Goal: Task Accomplishment & Management: Use online tool/utility

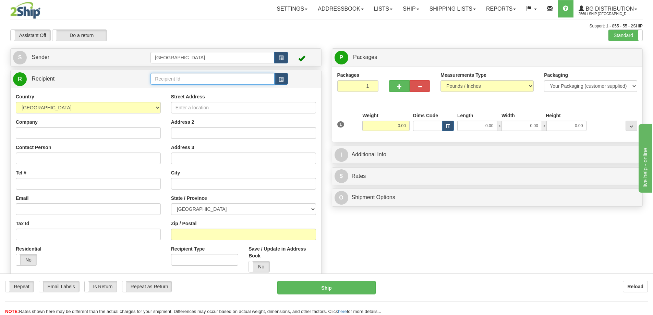
click at [164, 78] on input "text" at bounding box center [213, 79] width 124 height 12
click at [161, 90] on div "80017" at bounding box center [212, 90] width 118 height 8
type input "80017"
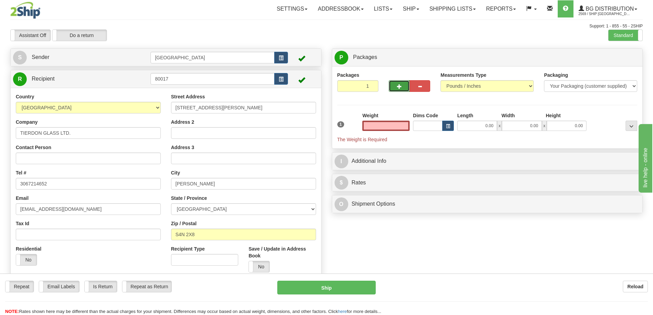
type input "0.00"
click at [400, 85] on span "button" at bounding box center [399, 86] width 5 height 4
type input "2"
click at [626, 56] on span "Package Level" at bounding box center [622, 57] width 27 height 5
radio input "true"
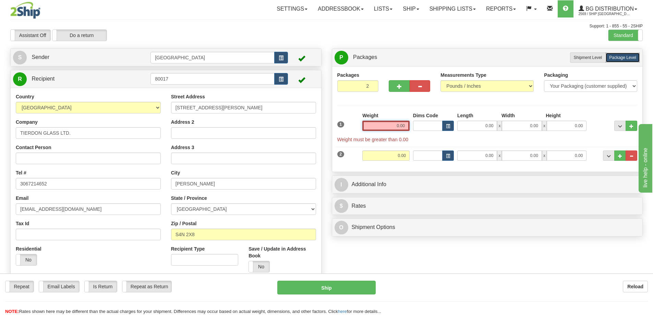
click at [405, 125] on input "0.00" at bounding box center [385, 126] width 47 height 10
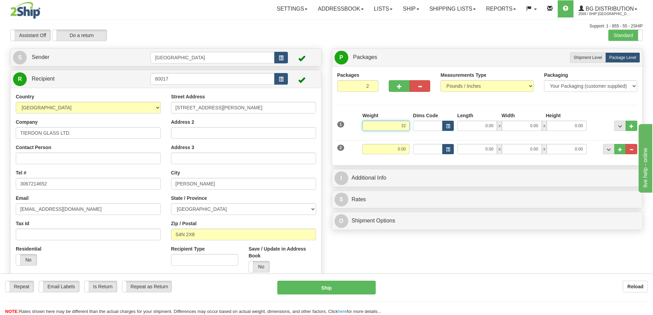
type input "32.00"
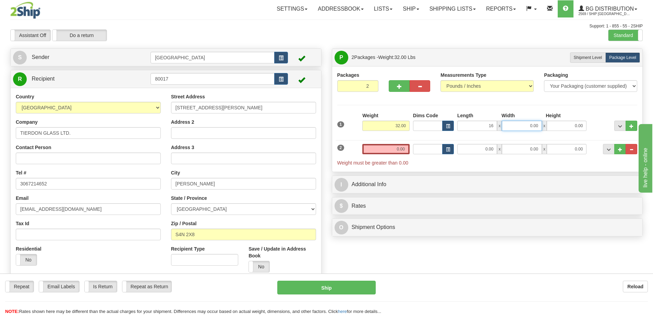
type input "16.00"
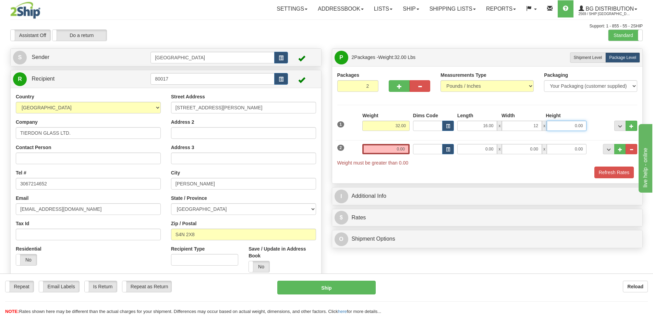
type input "12.00"
type input "9.00"
click at [405, 150] on input "0.00" at bounding box center [385, 149] width 47 height 10
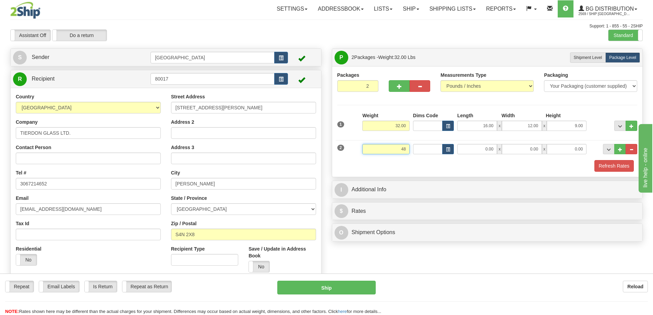
type input "48.00"
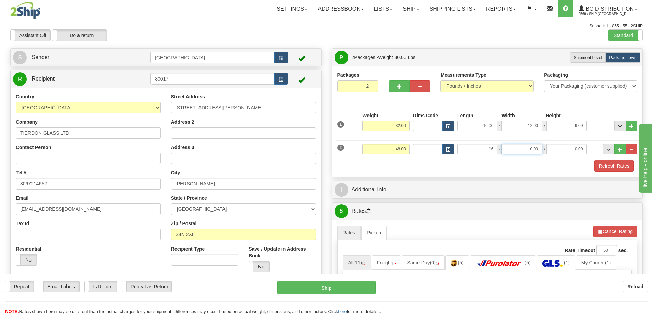
type input "16.00"
type input "12.00"
type input "9.00"
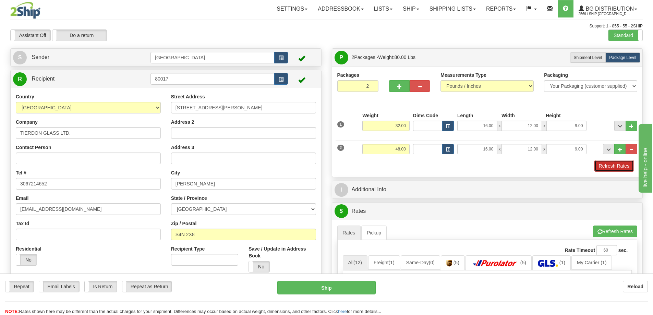
click at [603, 165] on button "Refresh Rates" at bounding box center [614, 166] width 39 height 12
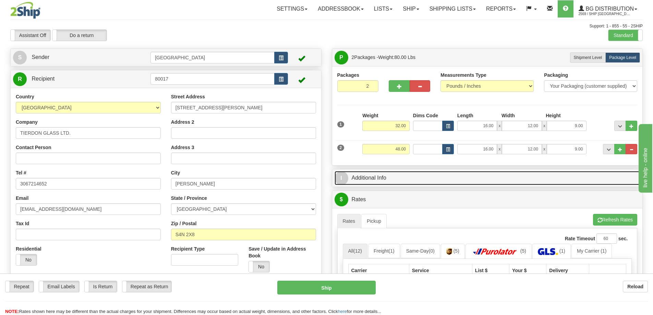
click at [440, 176] on link "I Additional Info" at bounding box center [488, 178] width 306 height 14
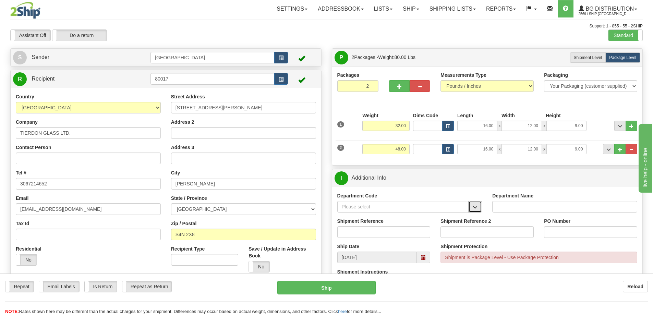
click at [477, 206] on span "button" at bounding box center [475, 207] width 5 height 4
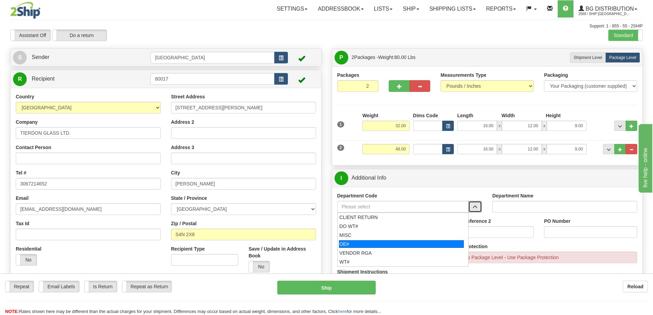
click at [390, 246] on div "OE#" at bounding box center [401, 244] width 125 height 8
type input "OE#"
type input "ORDERS"
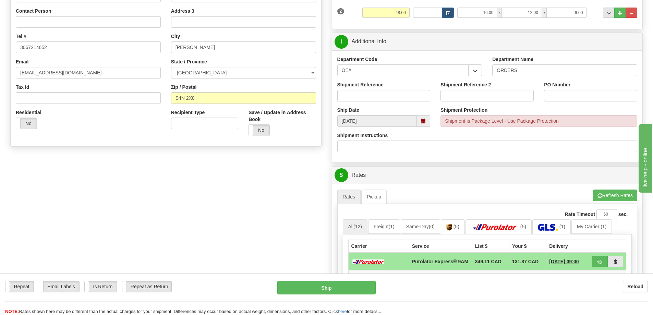
scroll to position [137, 0]
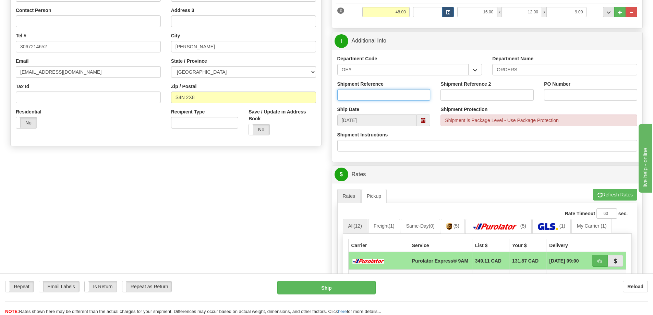
click at [367, 97] on input "Shipment Reference" at bounding box center [383, 95] width 93 height 12
type input "90040107-00 90040146-00"
click at [553, 97] on input "PO Number" at bounding box center [590, 95] width 93 height 12
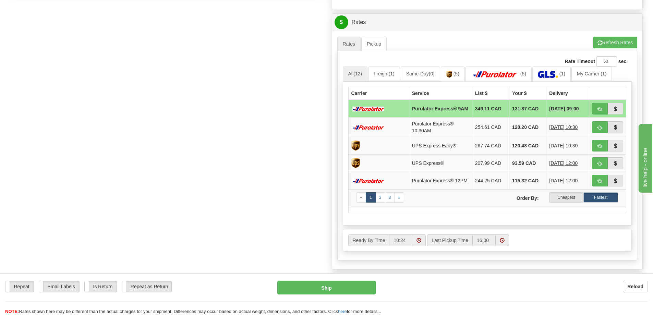
scroll to position [309, 0]
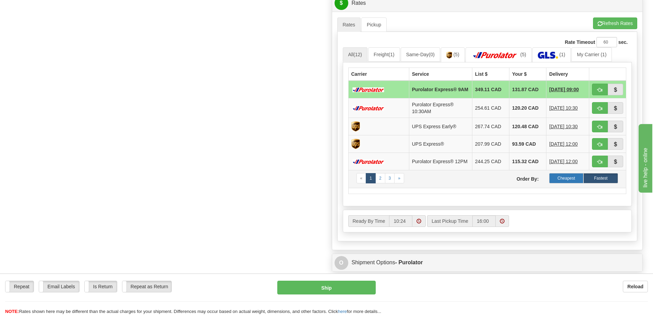
type input "20856 / 20857"
click at [561, 181] on label "Cheapest" at bounding box center [566, 178] width 35 height 10
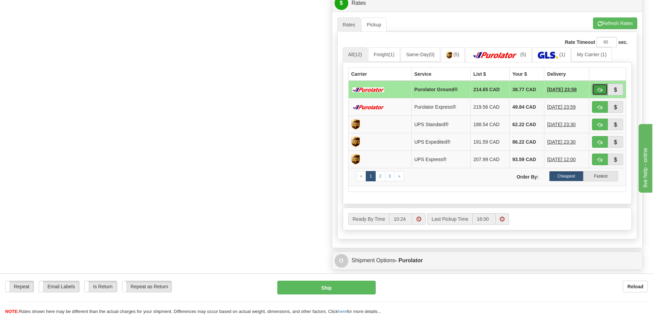
click at [600, 88] on span "button" at bounding box center [600, 90] width 5 height 4
type input "260"
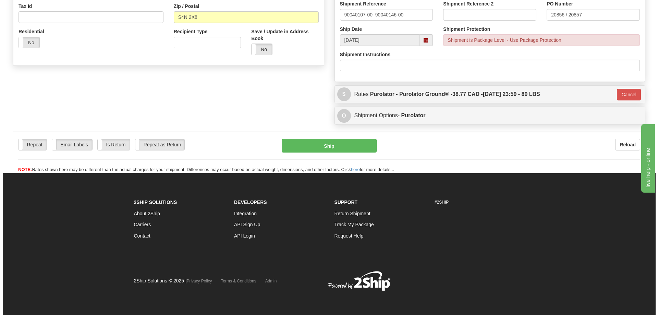
scroll to position [218, 0]
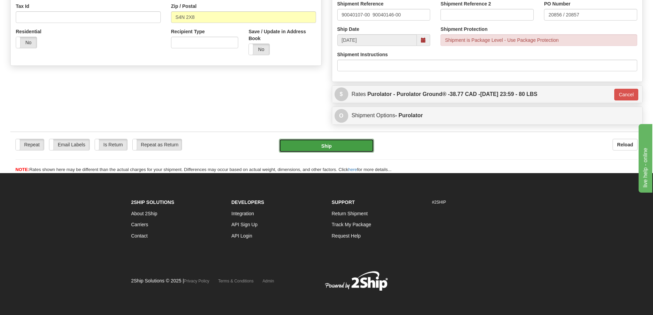
click at [331, 143] on button "Ship" at bounding box center [326, 146] width 95 height 14
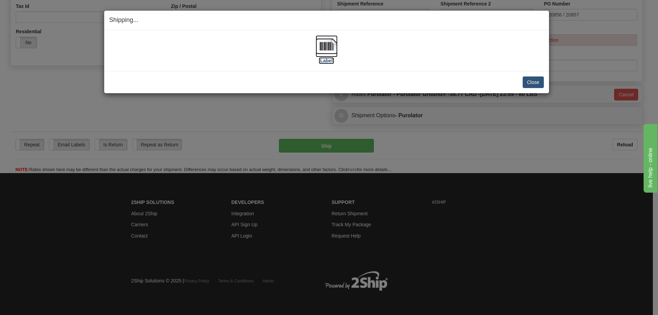
click at [328, 59] on label "[Label]" at bounding box center [327, 60] width 16 height 7
click at [530, 81] on button "Close" at bounding box center [533, 82] width 21 height 12
